Goal: Information Seeking & Learning: Check status

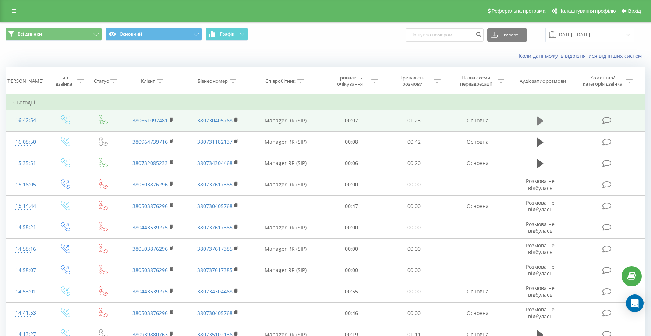
click at [540, 119] on icon at bounding box center [540, 121] width 7 height 9
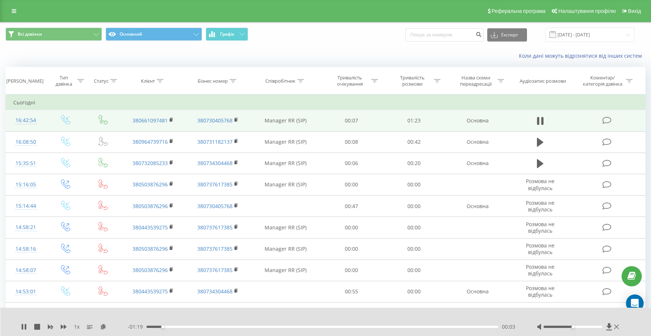
click at [325, 325] on div "- 01:19 00:03 00:03" at bounding box center [323, 326] width 391 height 7
click at [327, 326] on div "00:04" at bounding box center [322, 327] width 352 height 2
click at [381, 326] on div "00:45" at bounding box center [322, 327] width 352 height 2
click at [24, 327] on icon at bounding box center [24, 327] width 6 height 6
click at [25, 326] on icon at bounding box center [24, 327] width 4 height 6
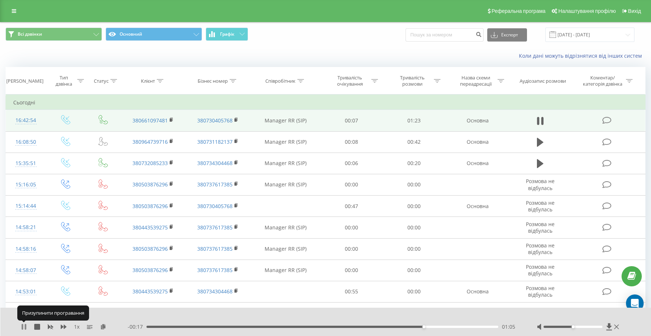
click at [24, 328] on icon at bounding box center [24, 327] width 6 height 6
click at [23, 327] on icon at bounding box center [24, 327] width 4 height 6
click at [23, 327] on icon at bounding box center [24, 327] width 6 height 6
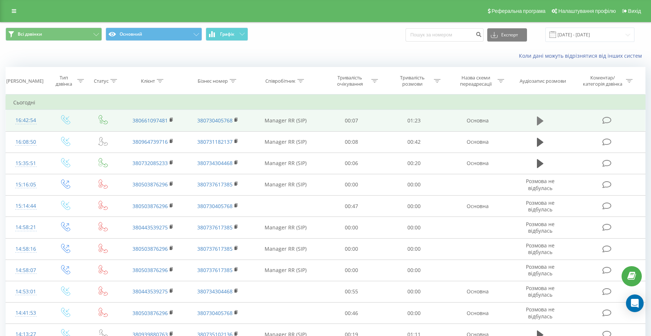
click at [539, 121] on icon at bounding box center [540, 121] width 7 height 9
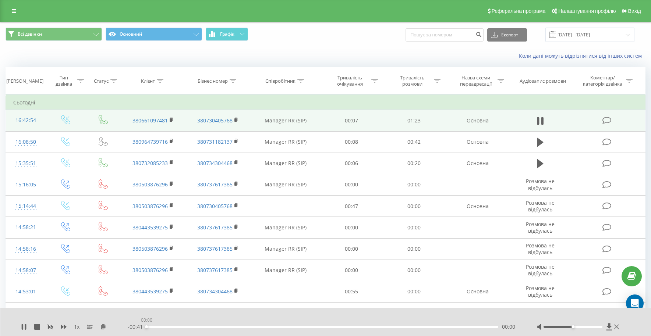
click at [383, 327] on div "00:00" at bounding box center [322, 327] width 352 height 2
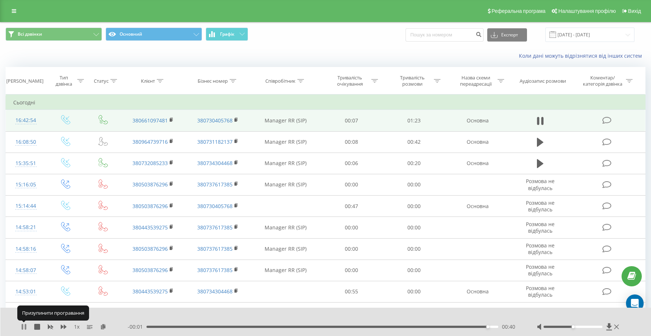
click at [23, 328] on icon at bounding box center [22, 327] width 1 height 6
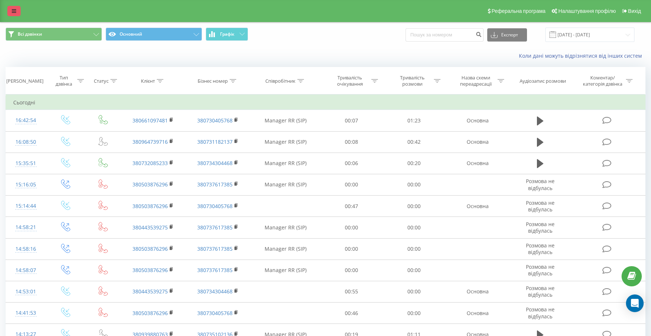
click at [12, 11] on icon at bounding box center [14, 10] width 4 height 5
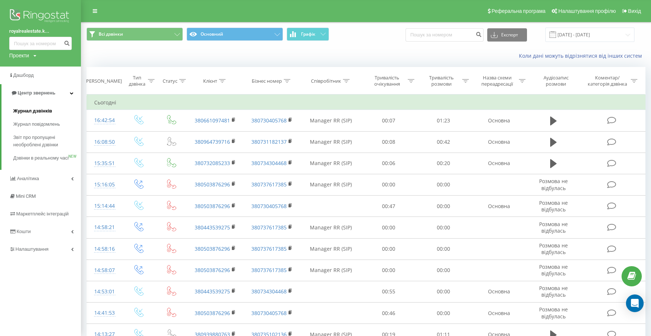
click at [31, 111] on span "Журнал дзвінків" at bounding box center [32, 110] width 39 height 7
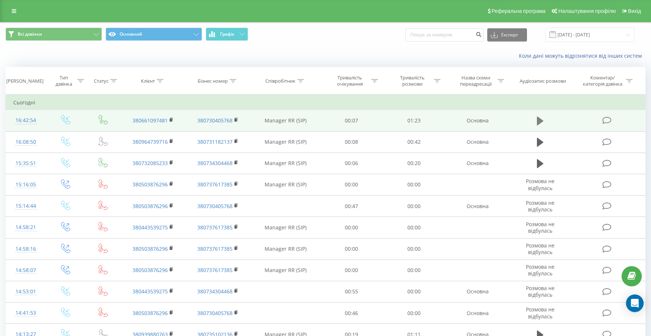
click at [537, 117] on icon at bounding box center [540, 121] width 7 height 10
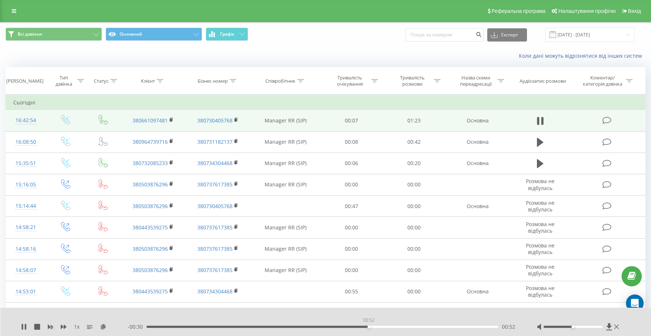
click at [368, 327] on div "00:52" at bounding box center [322, 327] width 352 height 2
click at [389, 327] on div "00:54" at bounding box center [322, 327] width 352 height 2
click at [406, 326] on div "00:59" at bounding box center [322, 327] width 352 height 2
click at [24, 326] on icon at bounding box center [24, 327] width 6 height 6
click at [171, 120] on rect at bounding box center [171, 119] width 2 height 3
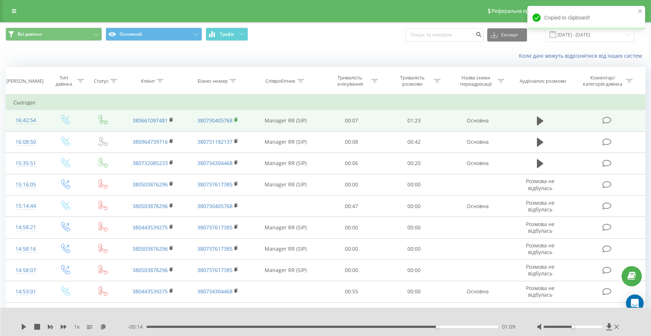
click at [235, 120] on rect at bounding box center [235, 119] width 2 height 3
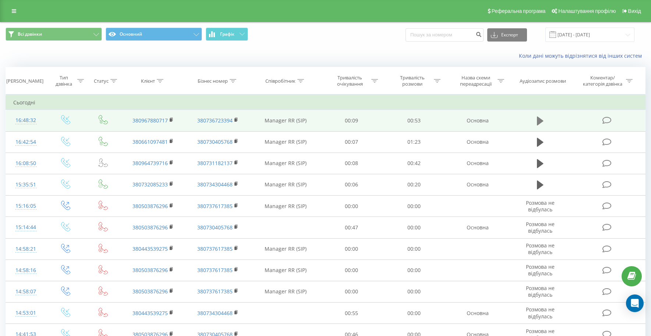
click at [537, 122] on icon at bounding box center [540, 121] width 7 height 9
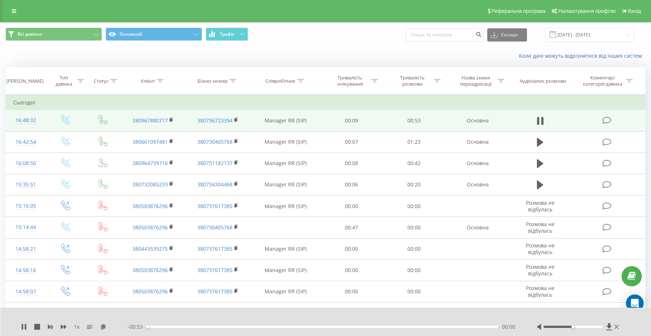
click at [316, 326] on div "00:00" at bounding box center [322, 327] width 352 height 2
click at [368, 326] on div "00:26" at bounding box center [322, 327] width 352 height 2
click at [405, 327] on div "00:34" at bounding box center [322, 327] width 352 height 2
click at [366, 327] on div "00:41" at bounding box center [322, 327] width 352 height 2
click at [26, 324] on icon at bounding box center [24, 327] width 6 height 6
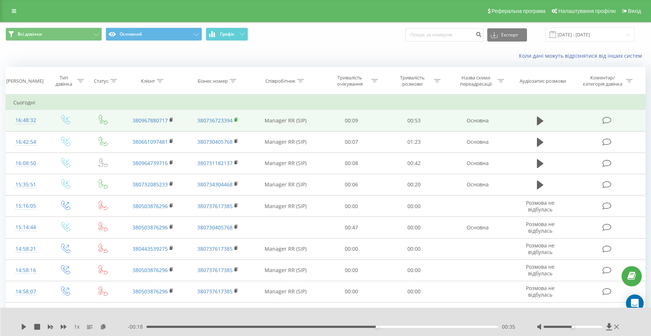
click at [238, 120] on icon at bounding box center [236, 119] width 4 height 5
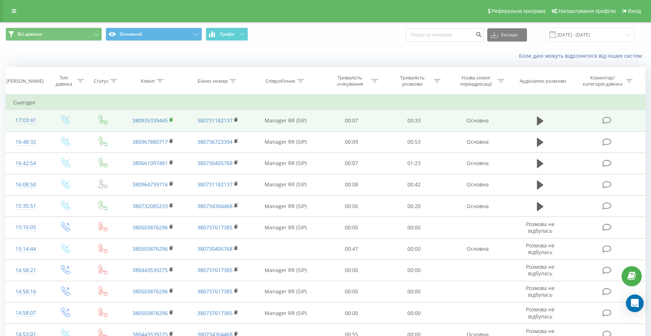
click at [170, 120] on rect at bounding box center [171, 119] width 2 height 3
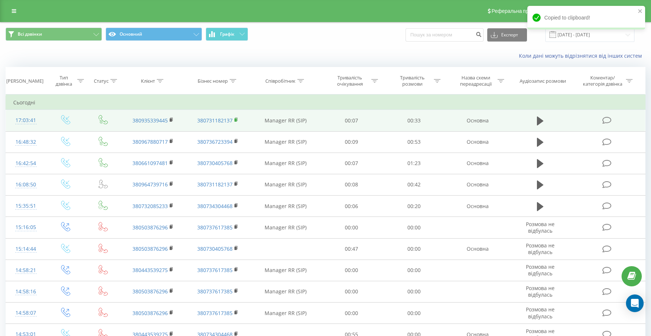
click at [235, 120] on rect at bounding box center [235, 119] width 2 height 3
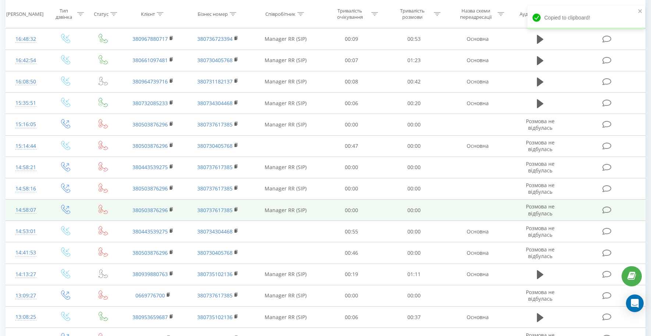
scroll to position [107, 0]
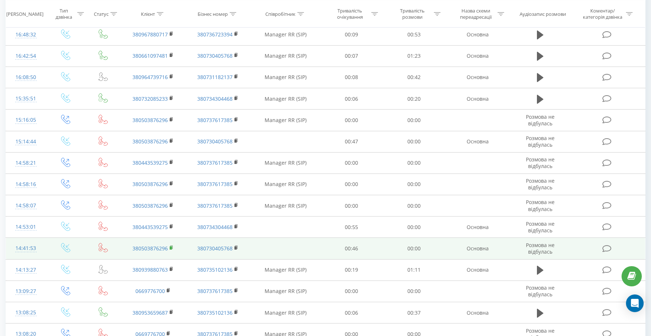
click at [170, 248] on rect at bounding box center [171, 247] width 2 height 3
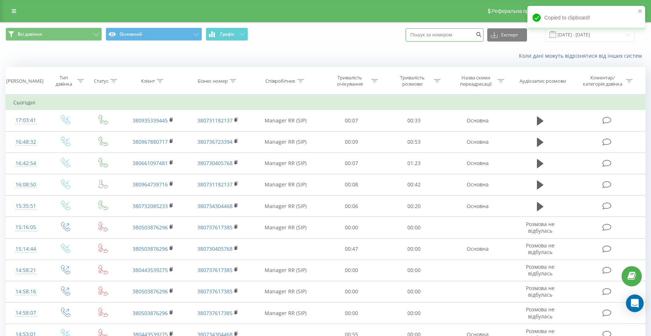
click at [441, 36] on input at bounding box center [444, 34] width 78 height 13
paste input "380503876296"
type input "380503876296"
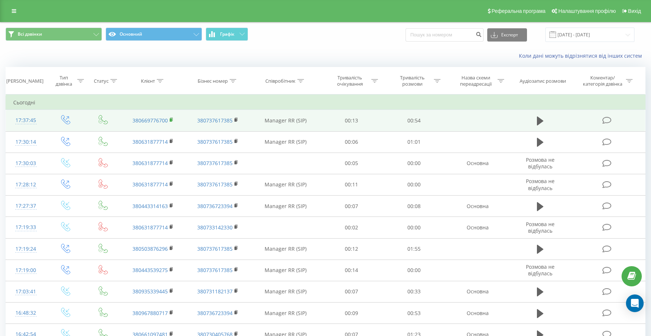
click at [171, 120] on rect at bounding box center [171, 119] width 2 height 3
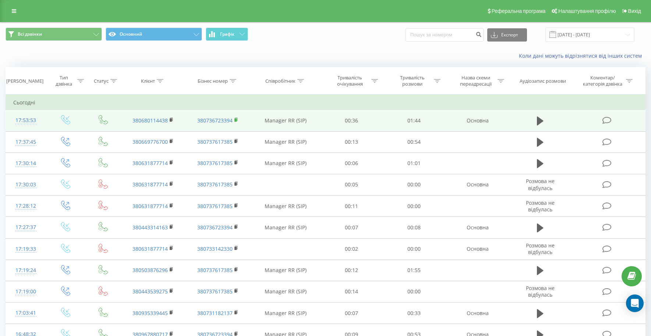
click at [235, 119] on rect at bounding box center [235, 119] width 2 height 3
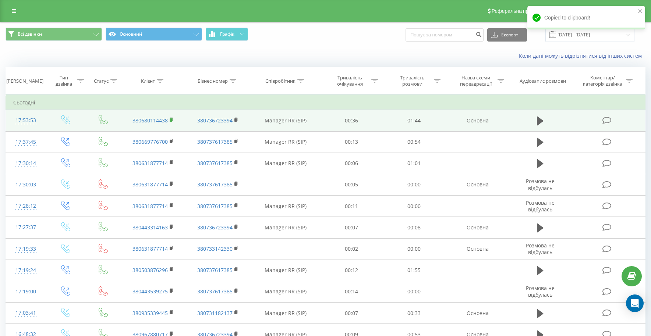
click at [171, 120] on rect at bounding box center [171, 119] width 2 height 3
click at [171, 119] on rect at bounding box center [171, 119] width 2 height 3
